Goal: Information Seeking & Learning: Learn about a topic

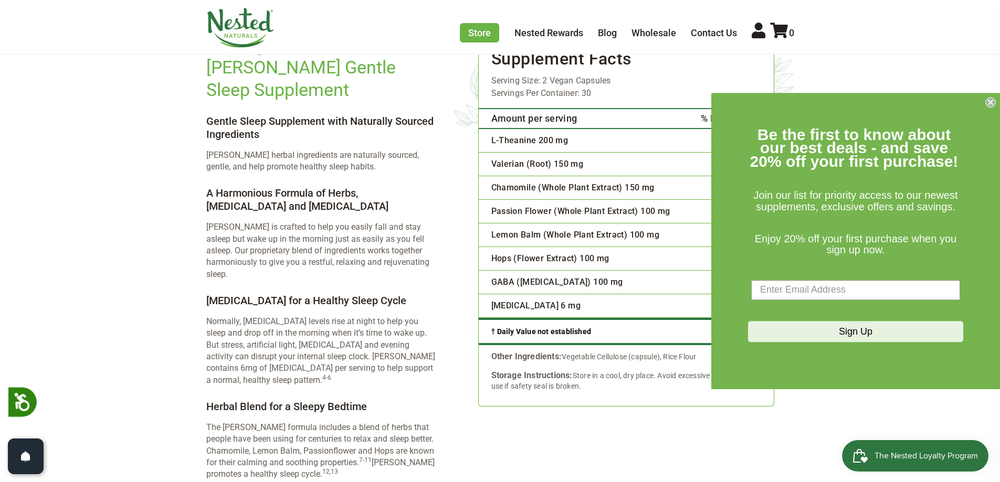
scroll to position [1627, 0]
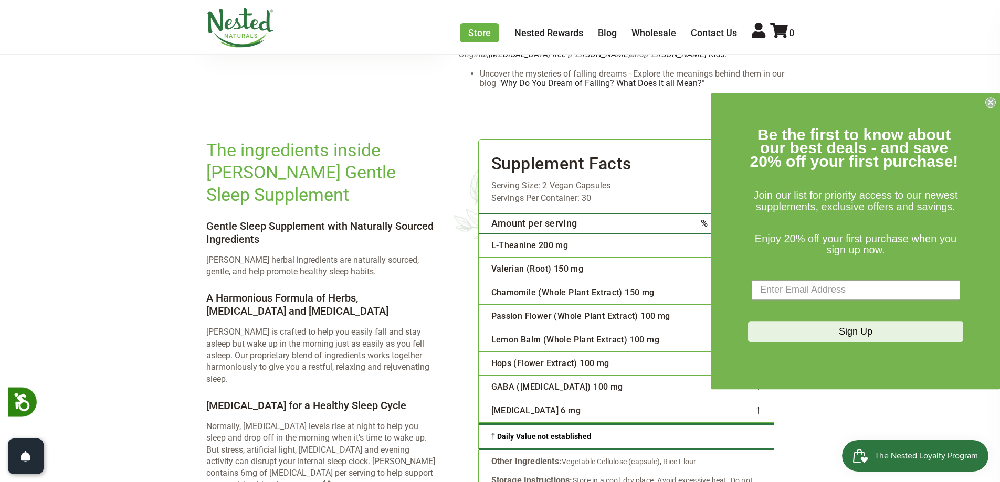
click at [996, 98] on form "Be the first to know about our best deals - and save 20% off your first purchas…" at bounding box center [855, 241] width 289 height 297
click at [993, 100] on circle "Close dialog" at bounding box center [991, 102] width 10 height 10
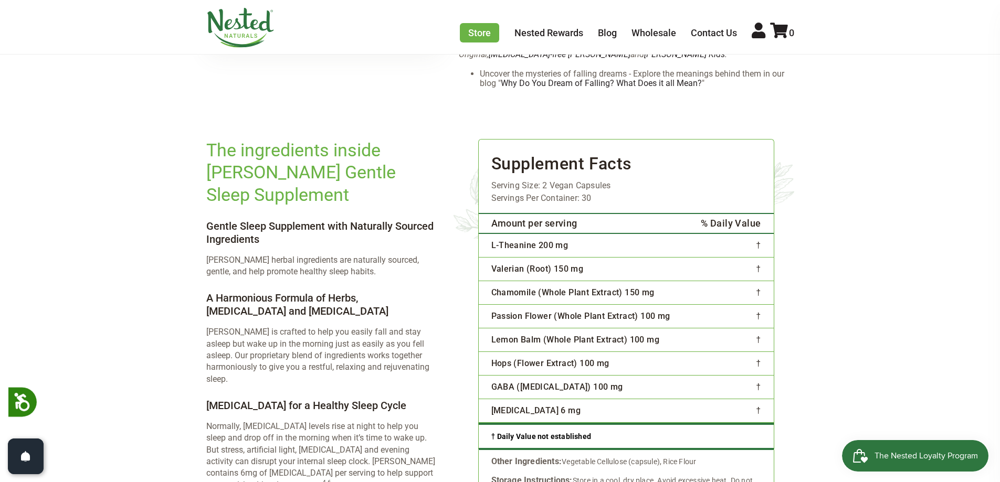
scroll to position [1679, 0]
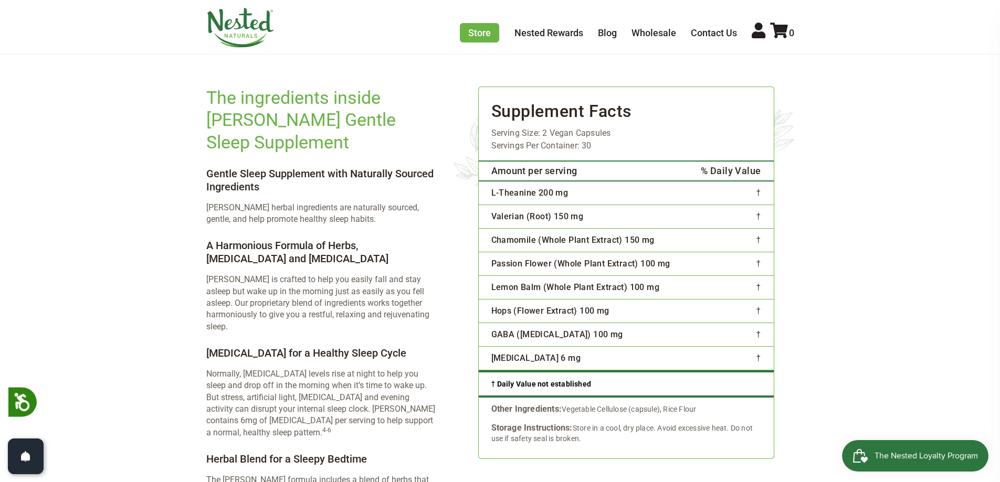
click at [513, 181] on td "L-Theanine 200 mg" at bounding box center [583, 193] width 208 height 24
click at [511, 205] on td "Valerian (Root) 150 mg" at bounding box center [583, 217] width 208 height 24
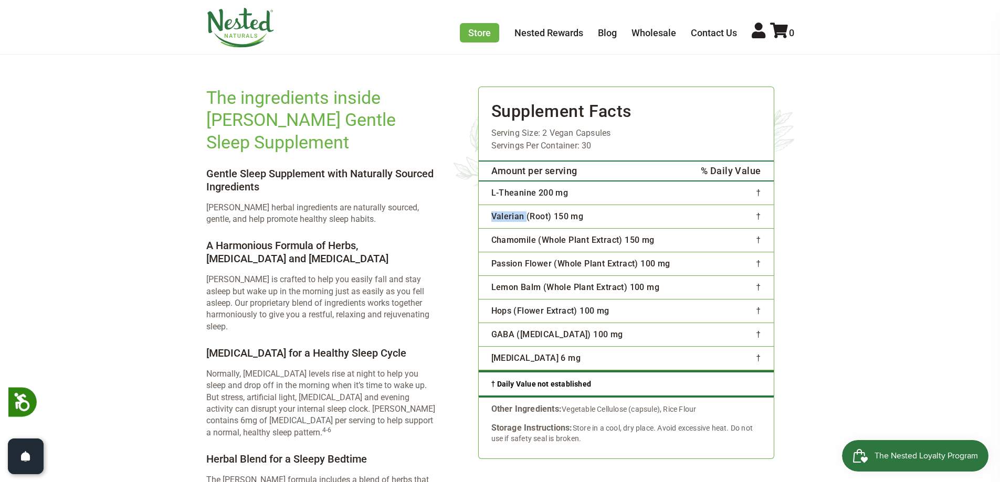
copy td "Valerian"
click at [505, 228] on td "Chamomile (Whole Plant Extract) 150 mg" at bounding box center [583, 240] width 208 height 24
copy td "Chamomile"
click at [499, 252] on td "Passion Flower (Whole Plant Extract) 100 mg" at bounding box center [583, 264] width 208 height 24
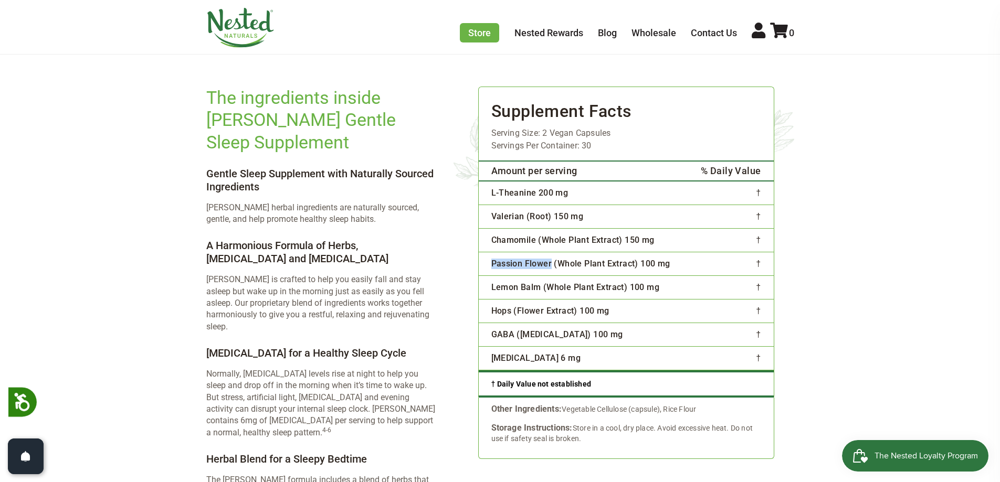
drag, startPoint x: 499, startPoint y: 223, endPoint x: 542, endPoint y: 229, distance: 42.9
click at [542, 252] on td "Passion Flower (Whole Plant Extract) 100 mg" at bounding box center [583, 264] width 208 height 24
copy td "Passion Flower"
click at [506, 276] on td "Lemon Balm (Whole Plant Extract) 100 mg" at bounding box center [583, 288] width 208 height 24
drag, startPoint x: 506, startPoint y: 252, endPoint x: 521, endPoint y: 249, distance: 15.5
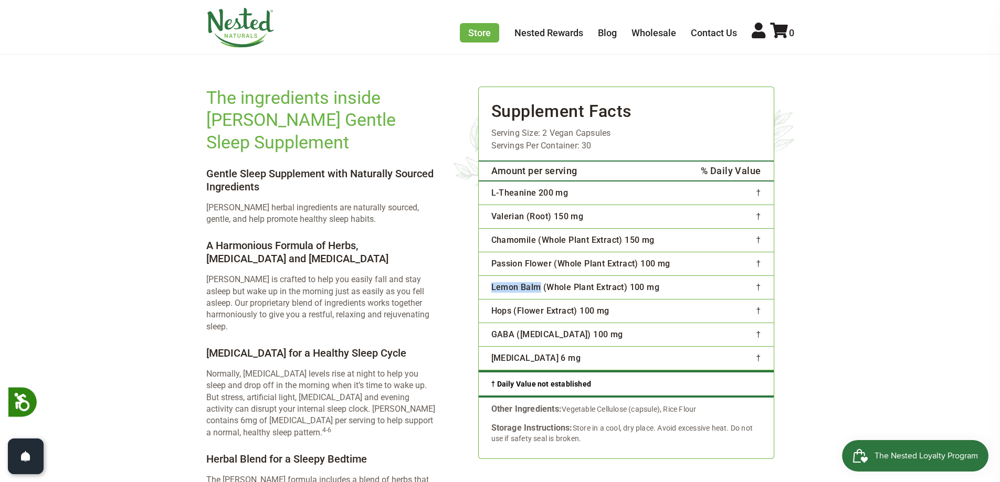
click at [521, 276] on td "Lemon Balm (Whole Plant Extract) 100 mg" at bounding box center [583, 288] width 208 height 24
copy td "Lemon Balm"
click at [496, 299] on td "Hops (Flower Extract) 100 mg" at bounding box center [583, 311] width 208 height 24
copy td "Hops"
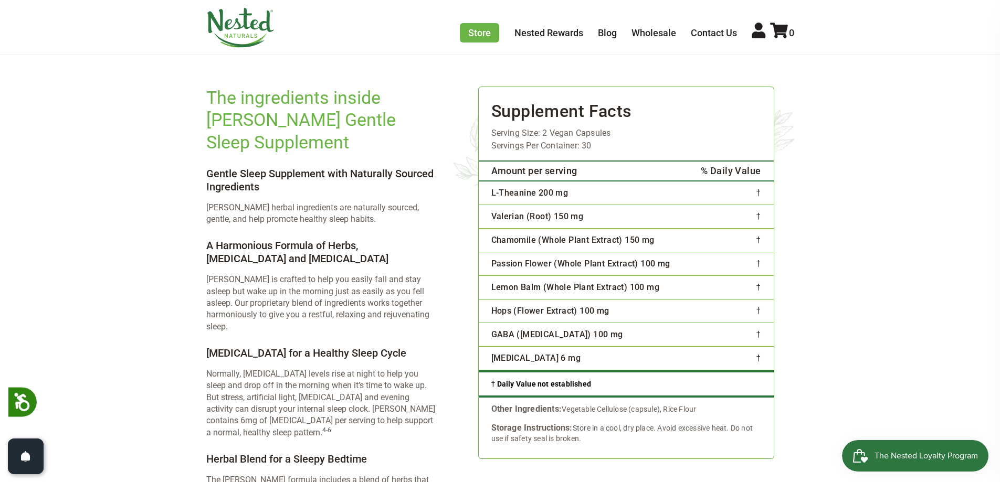
click at [500, 323] on td "GABA ([MEDICAL_DATA]) 100 mg" at bounding box center [583, 335] width 208 height 24
copy td "GABA"
click at [496, 346] on td "[MEDICAL_DATA] 6 mg" at bounding box center [583, 358] width 208 height 24
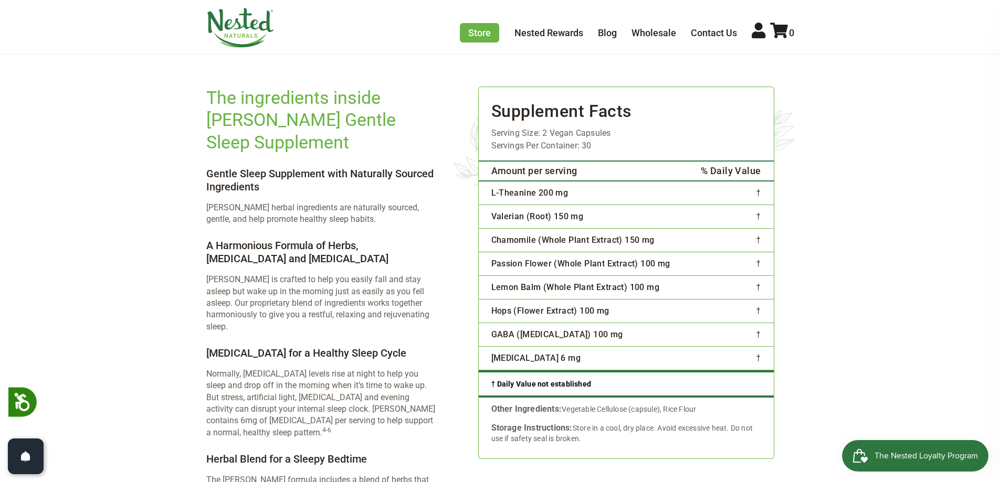
click at [526, 323] on td "GABA ([MEDICAL_DATA]) 100 mg" at bounding box center [583, 335] width 208 height 24
drag, startPoint x: 526, startPoint y: 298, endPoint x: 617, endPoint y: 296, distance: 90.3
click at [617, 323] on td "GABA ([MEDICAL_DATA]) 100 mg" at bounding box center [583, 335] width 208 height 24
copy td "[MEDICAL_DATA]"
click at [522, 346] on td "[MEDICAL_DATA] 6 mg" at bounding box center [583, 358] width 208 height 24
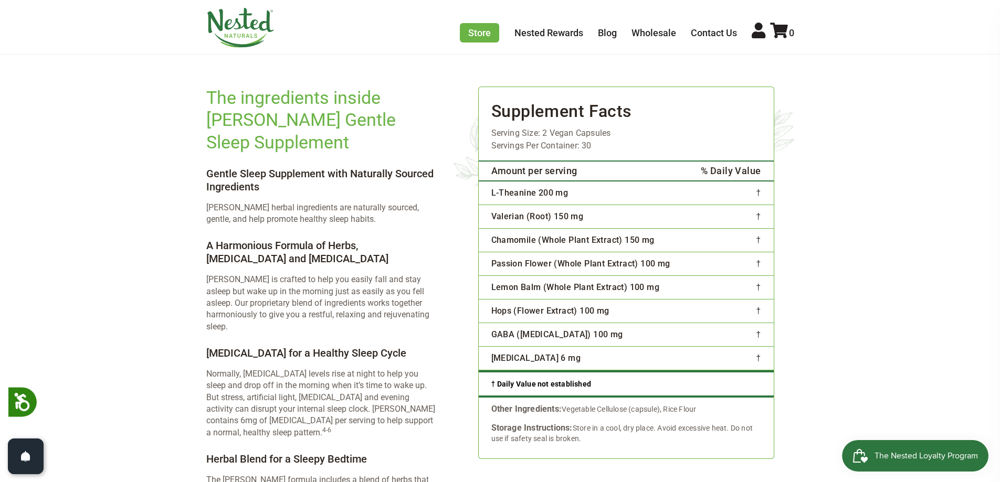
click at [521, 346] on td "[MEDICAL_DATA] 6 mg" at bounding box center [583, 358] width 208 height 24
copy td "[MEDICAL_DATA]"
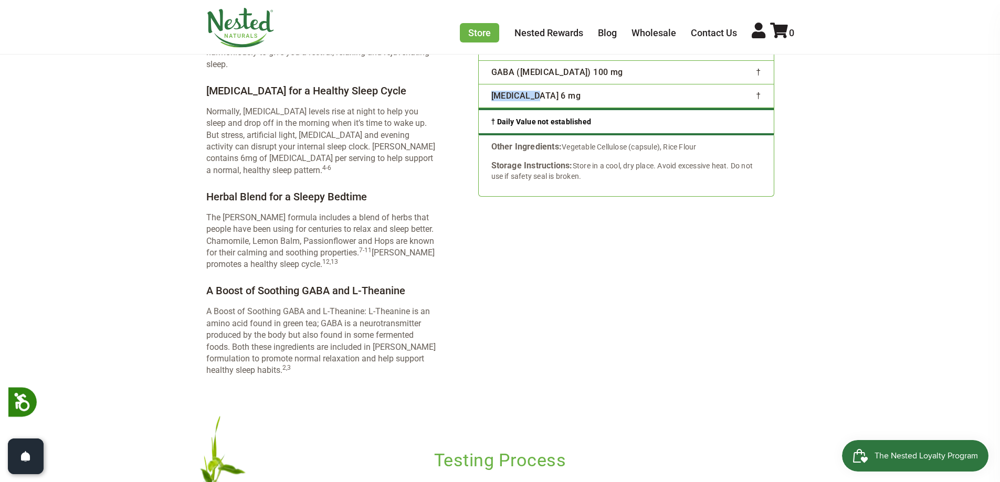
scroll to position [1784, 0]
